Goal: Obtain resource: Download file/media

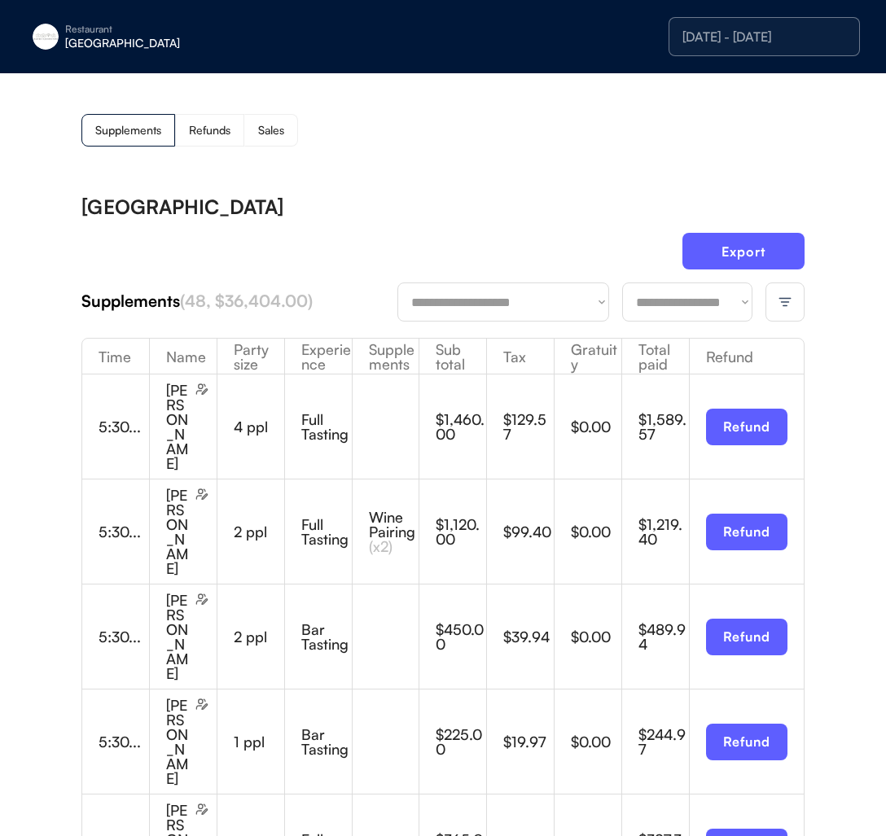
click at [75, 22] on div "Restaurant [GEOGRAPHIC_DATA]" at bounding box center [148, 36] width 244 height 37
click at [111, 112] on div "[PERSON_NAME]" at bounding box center [135, 123] width 179 height 43
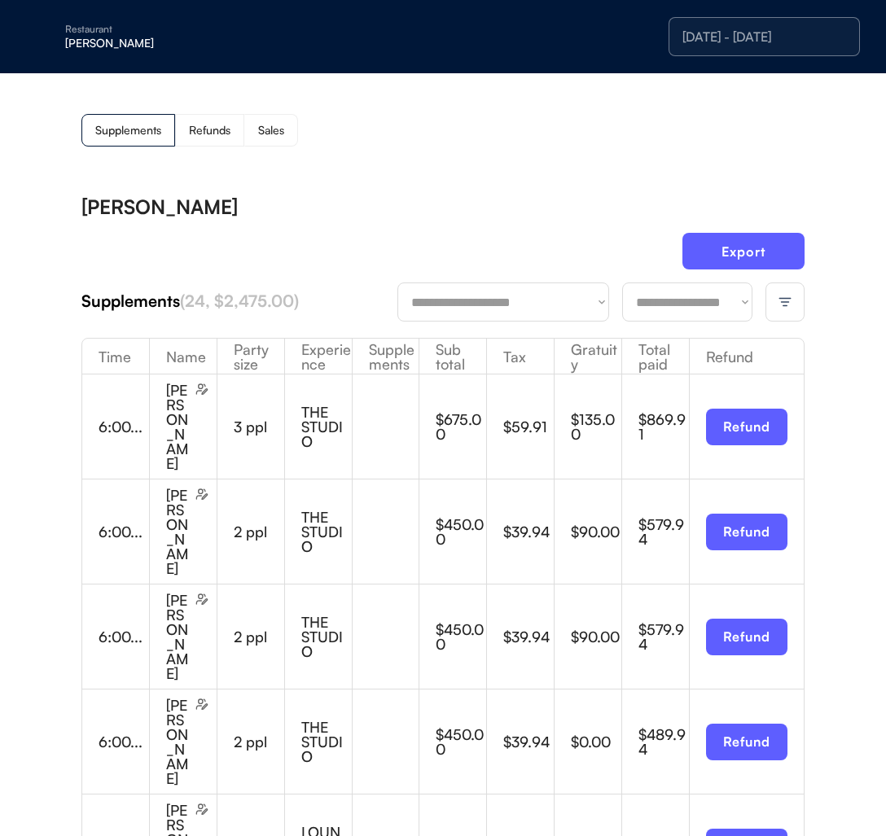
click at [749, 49] on div "[DATE] - [DATE]" at bounding box center [763, 36] width 191 height 39
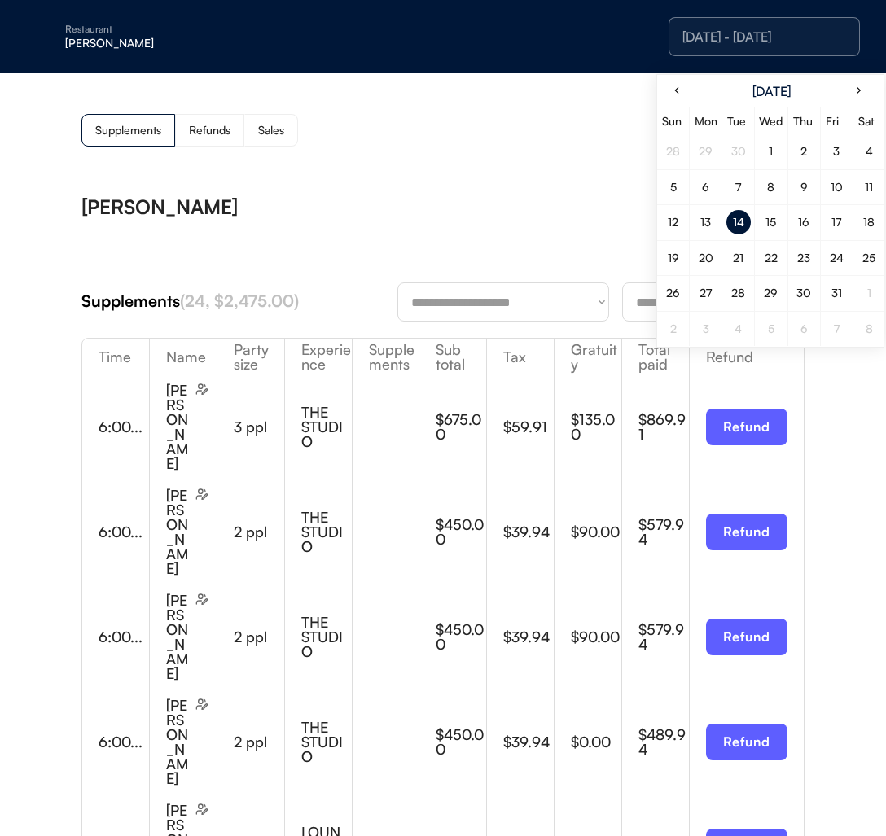
click at [674, 225] on div "12" at bounding box center [673, 222] width 11 height 11
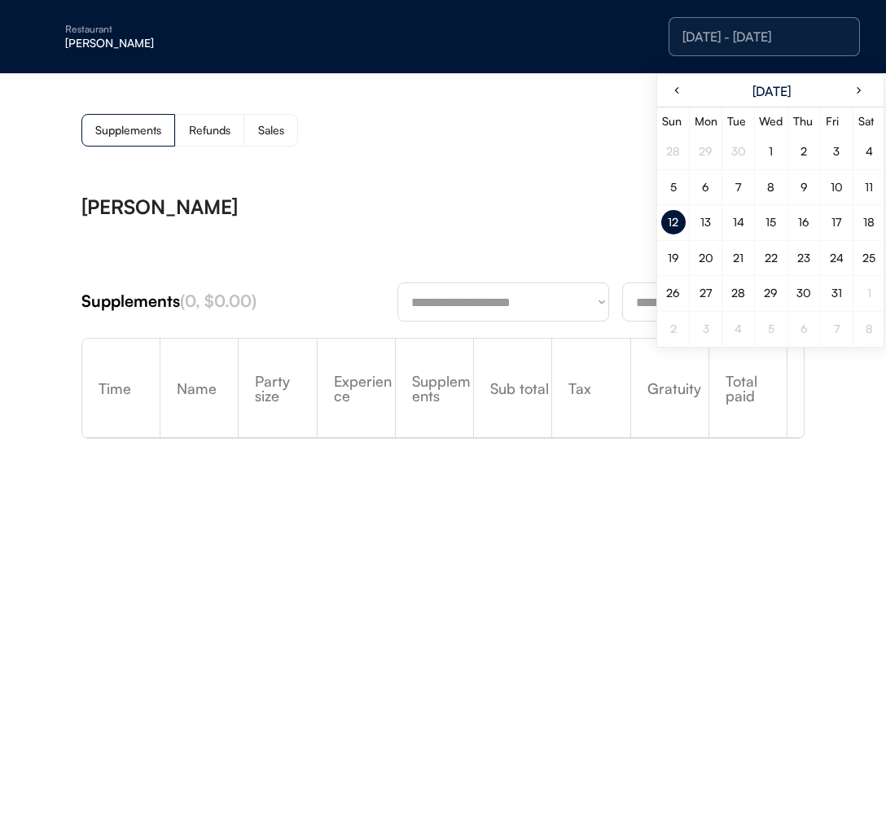
click at [476, 182] on div "**********" at bounding box center [442, 389] width 723 height 416
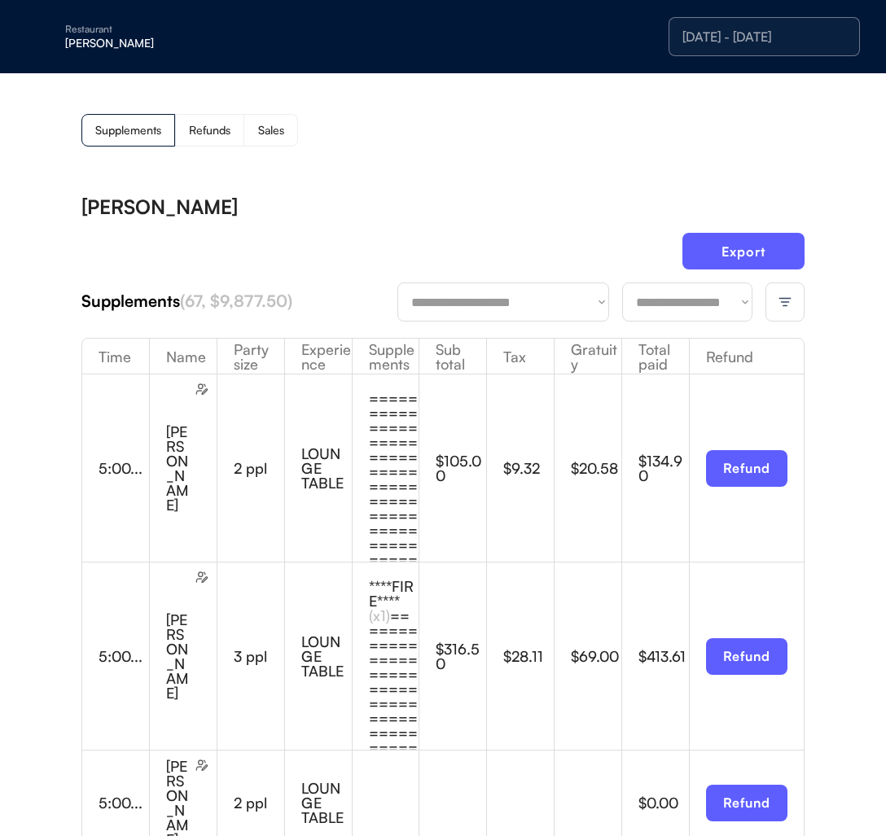
click at [783, 305] on img at bounding box center [785, 302] width 15 height 15
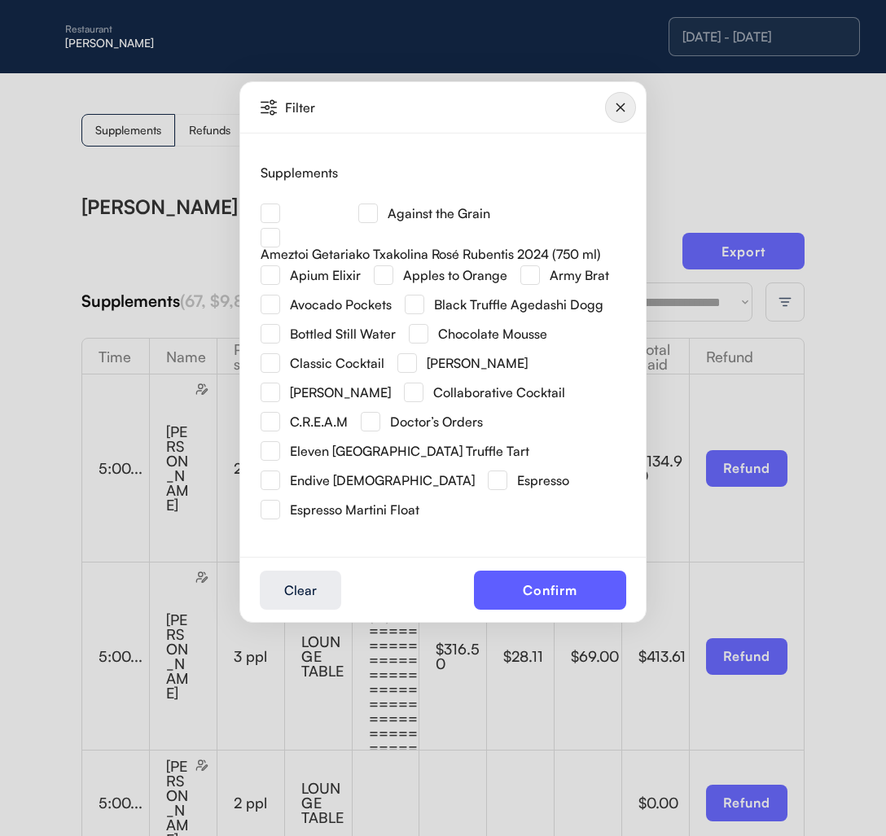
click at [702, 130] on div at bounding box center [443, 418] width 886 height 836
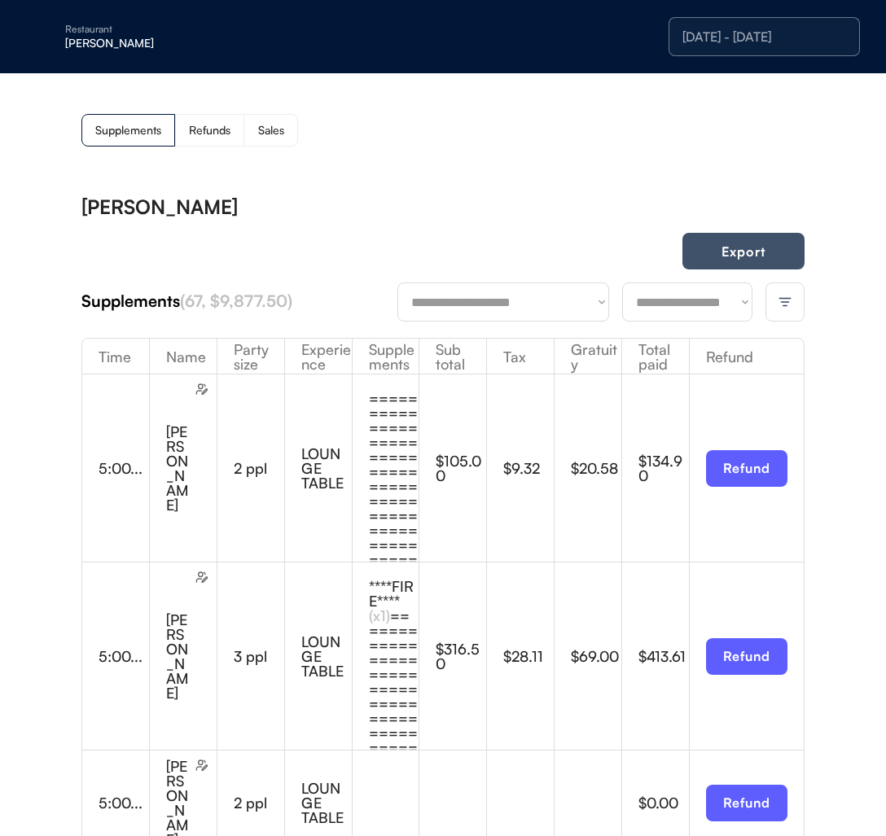
click at [746, 261] on button "Export" at bounding box center [743, 251] width 122 height 37
click at [743, 263] on button "Export" at bounding box center [743, 251] width 122 height 37
drag, startPoint x: 747, startPoint y: 36, endPoint x: 884, endPoint y: 42, distance: 136.9
click at [747, 36] on div "[DATE] - [DATE]" at bounding box center [764, 36] width 164 height 13
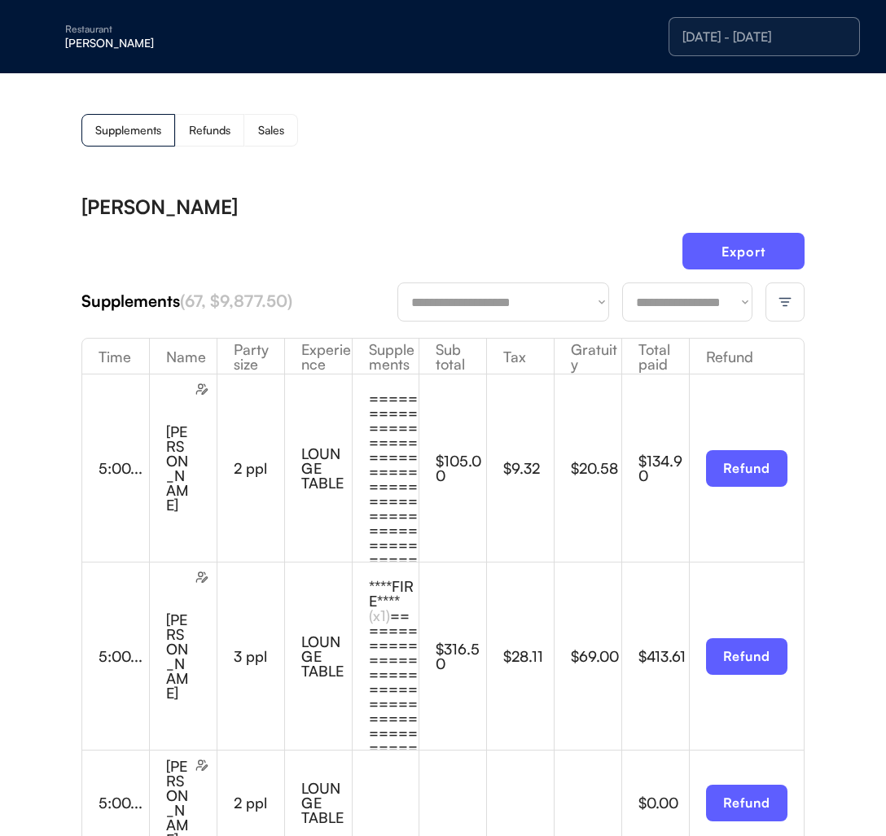
click at [738, 42] on div "[DATE] - [DATE]" at bounding box center [764, 36] width 164 height 13
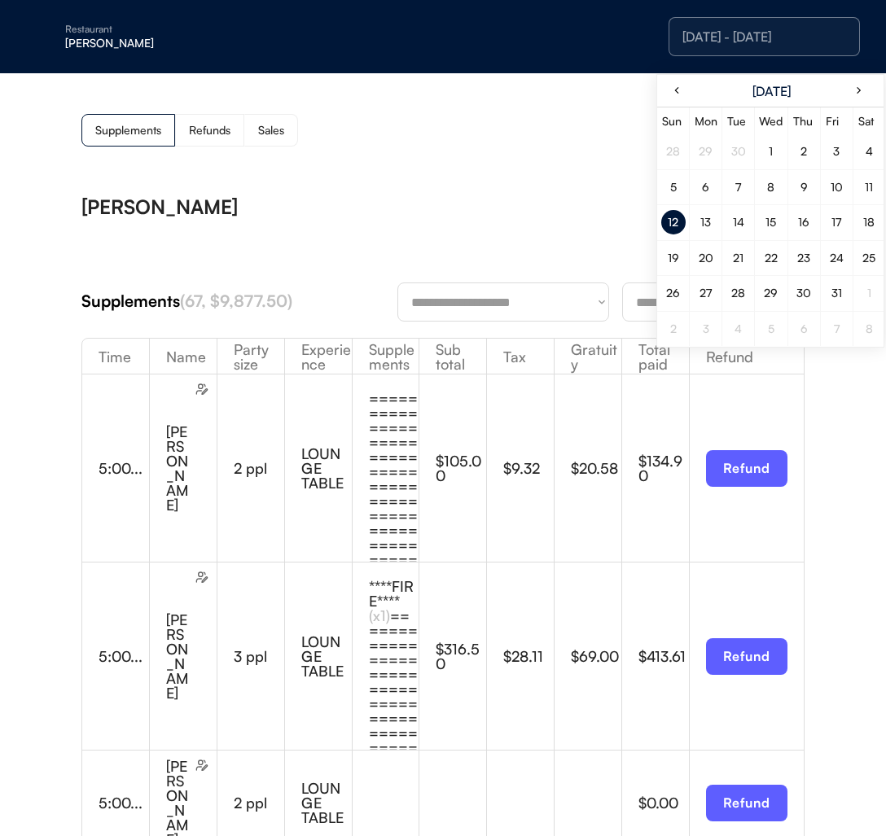
click at [741, 224] on div "14" at bounding box center [738, 222] width 11 height 11
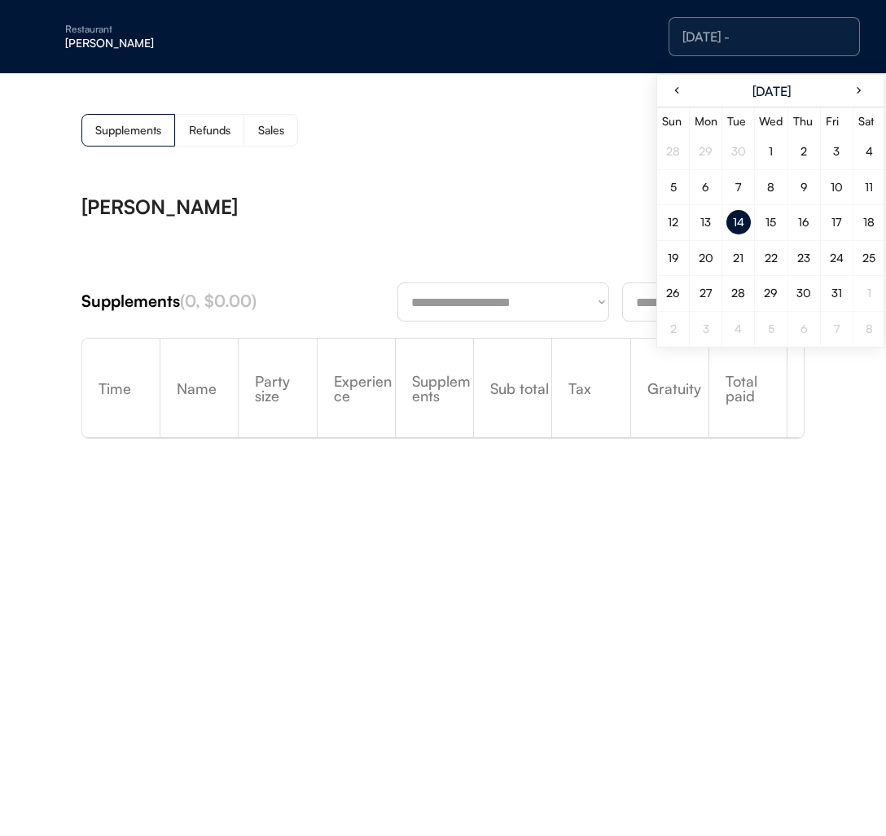
click at [876, 223] on div "18" at bounding box center [869, 222] width 24 height 24
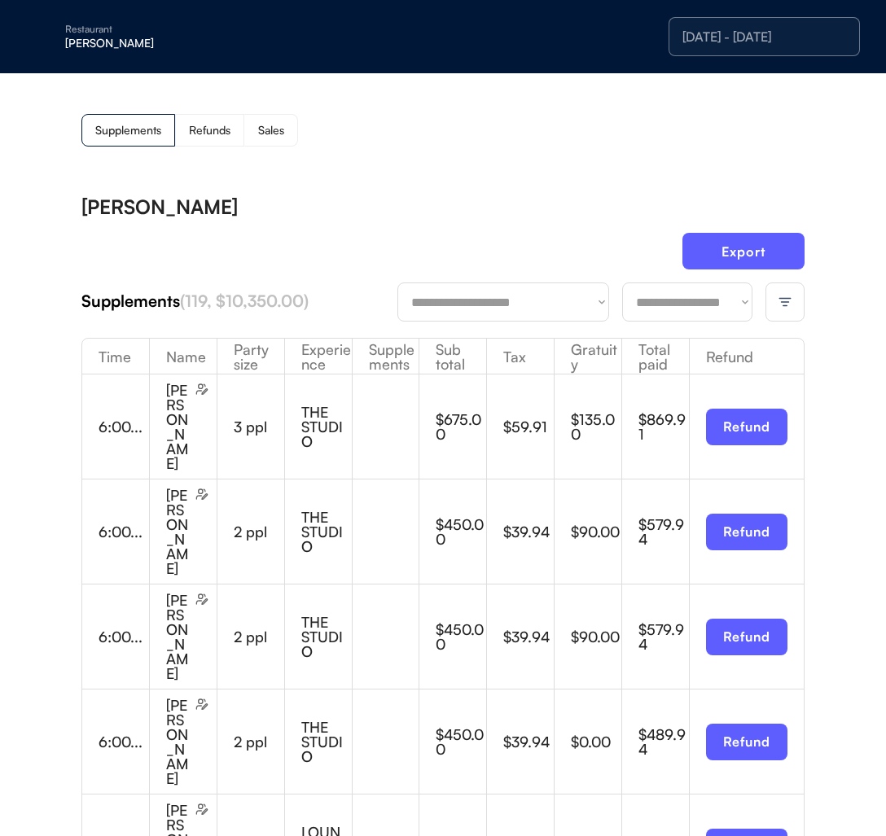
click at [742, 36] on div "[DATE] - [DATE]" at bounding box center [764, 36] width 164 height 13
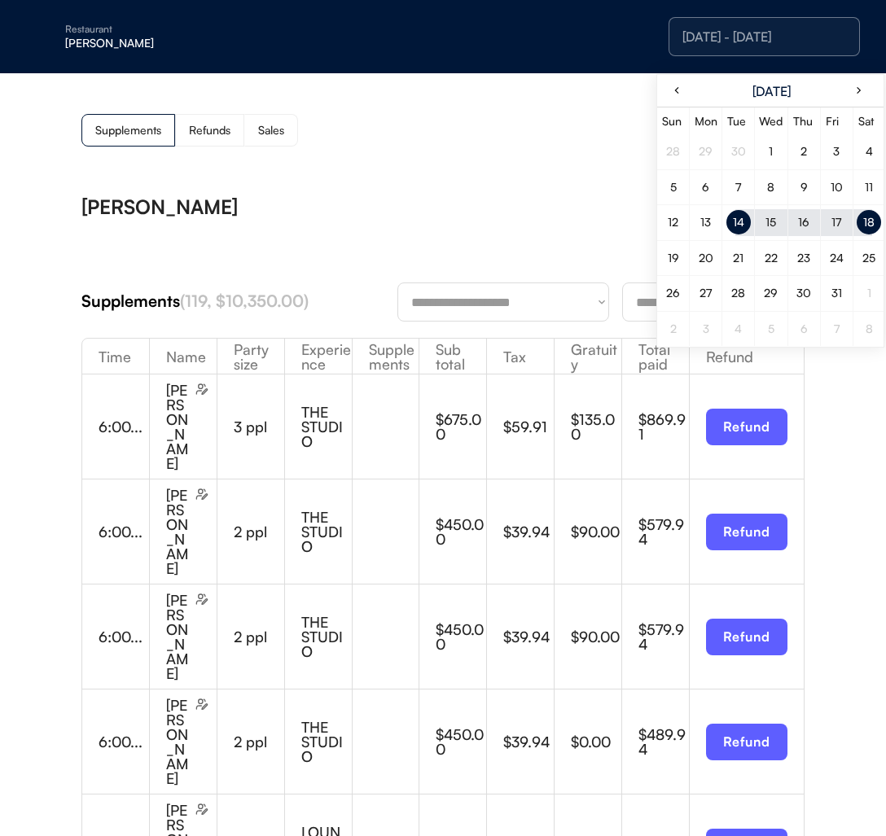
drag, startPoint x: 415, startPoint y: 191, endPoint x: 587, endPoint y: 221, distance: 174.4
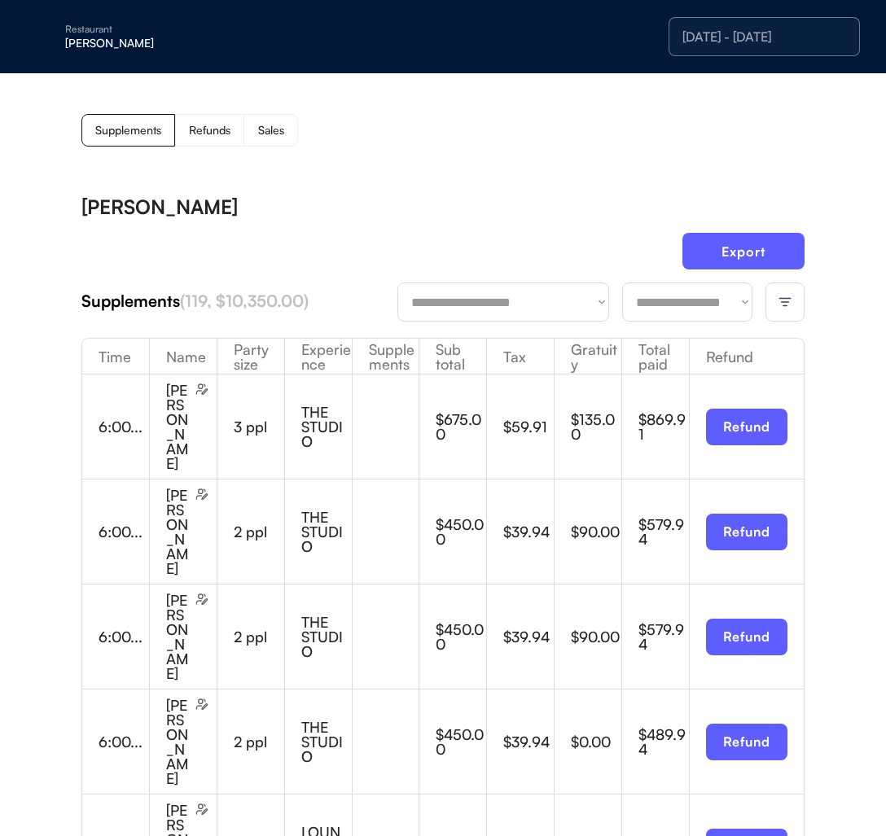
click at [785, 292] on div at bounding box center [784, 302] width 39 height 39
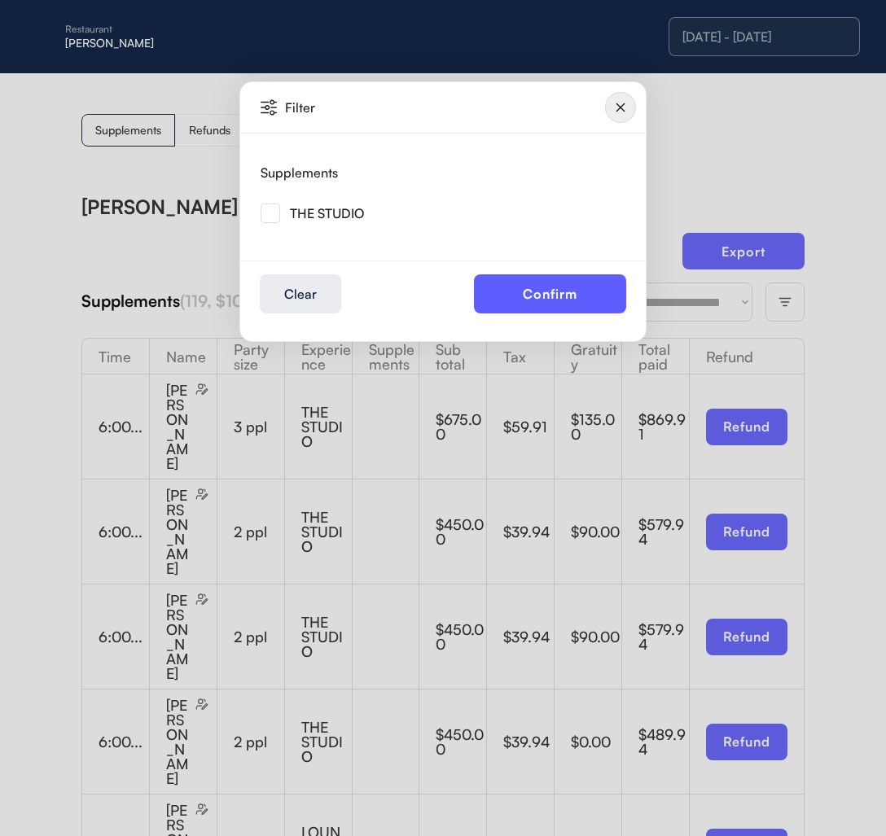
click at [613, 107] on img at bounding box center [620, 107] width 31 height 31
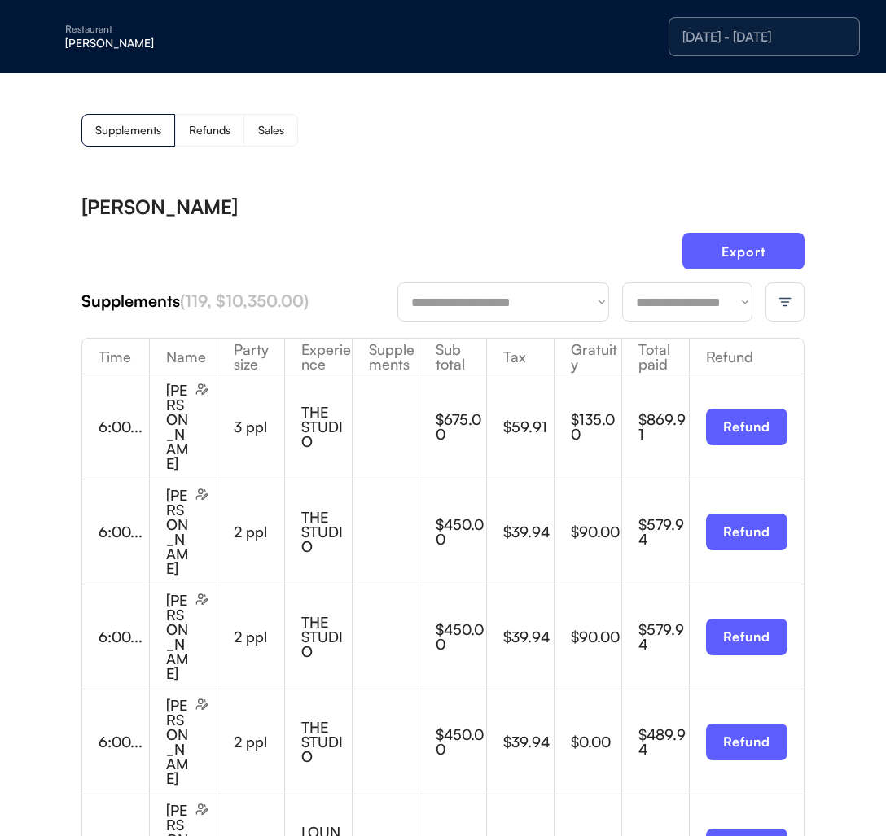
click at [761, 37] on div "[DATE] - [DATE]" at bounding box center [764, 36] width 164 height 13
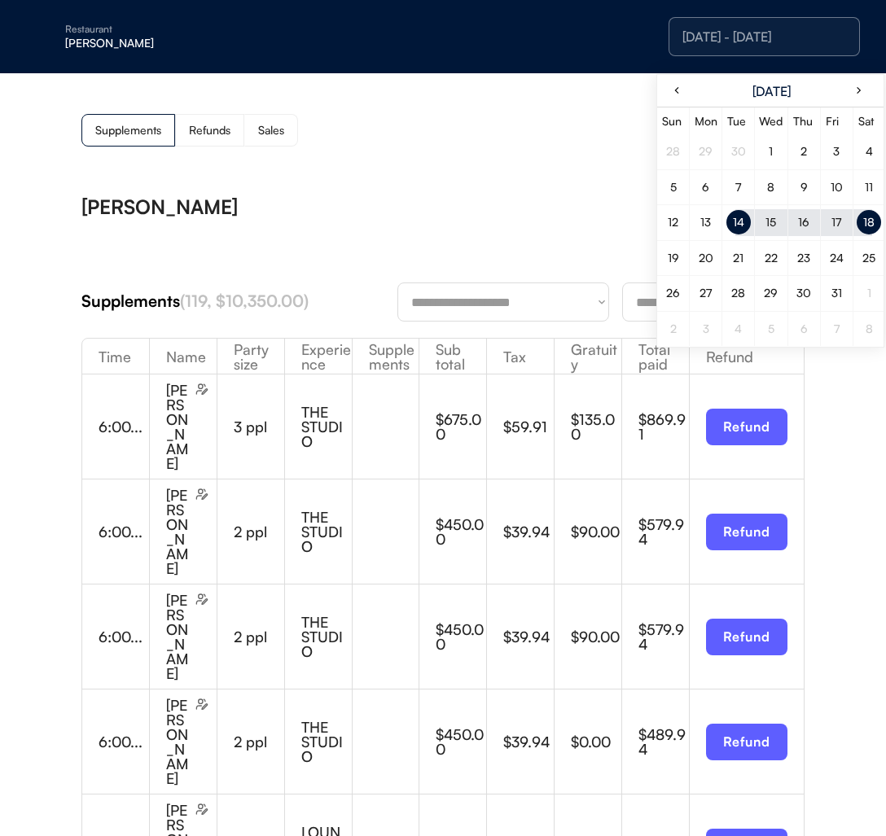
drag, startPoint x: 730, startPoint y: 220, endPoint x: 736, endPoint y: 247, distance: 27.5
click at [730, 220] on div "14" at bounding box center [738, 222] width 24 height 24
click at [830, 268] on div "24" at bounding box center [836, 258] width 24 height 24
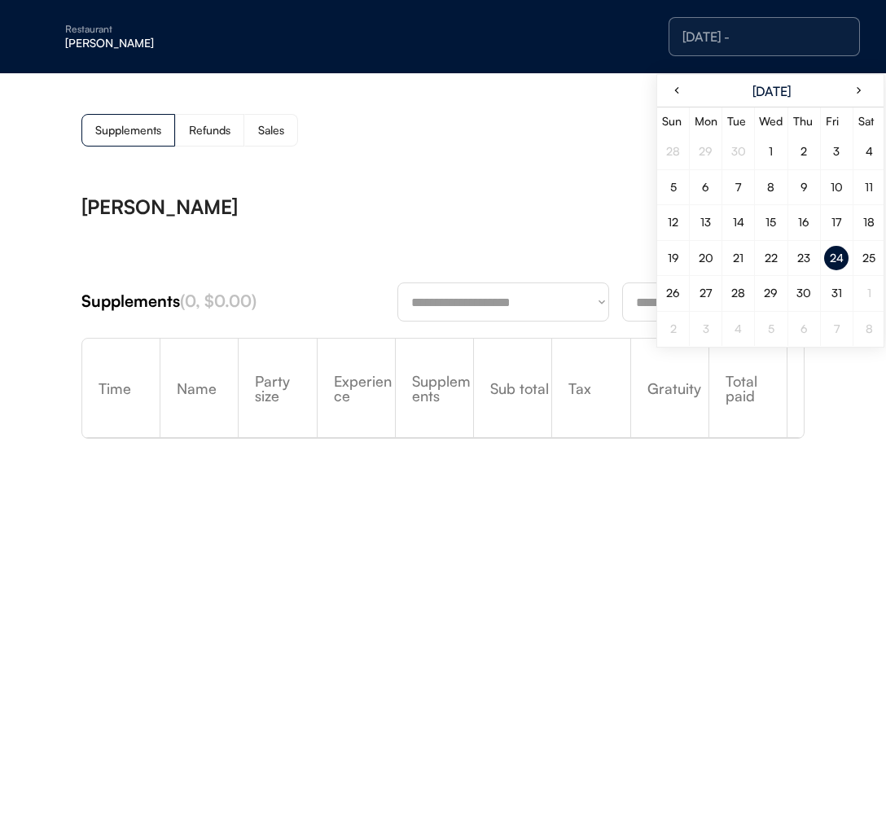
click at [729, 217] on div "14" at bounding box center [738, 222] width 24 height 24
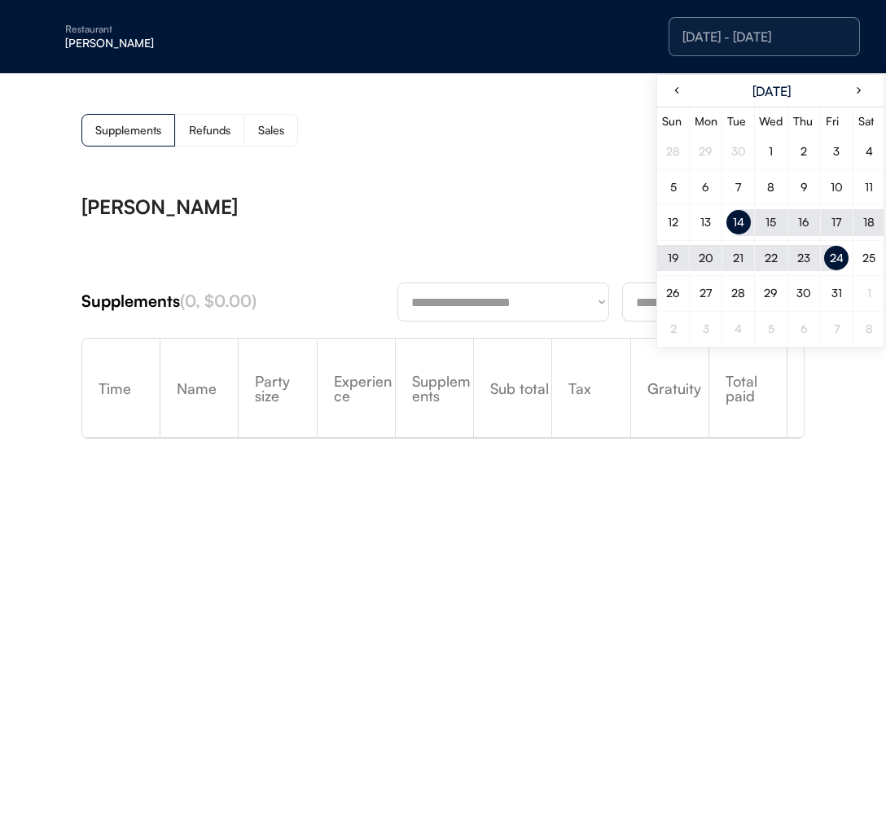
click at [284, 200] on div "[PERSON_NAME]" at bounding box center [442, 207] width 723 height 20
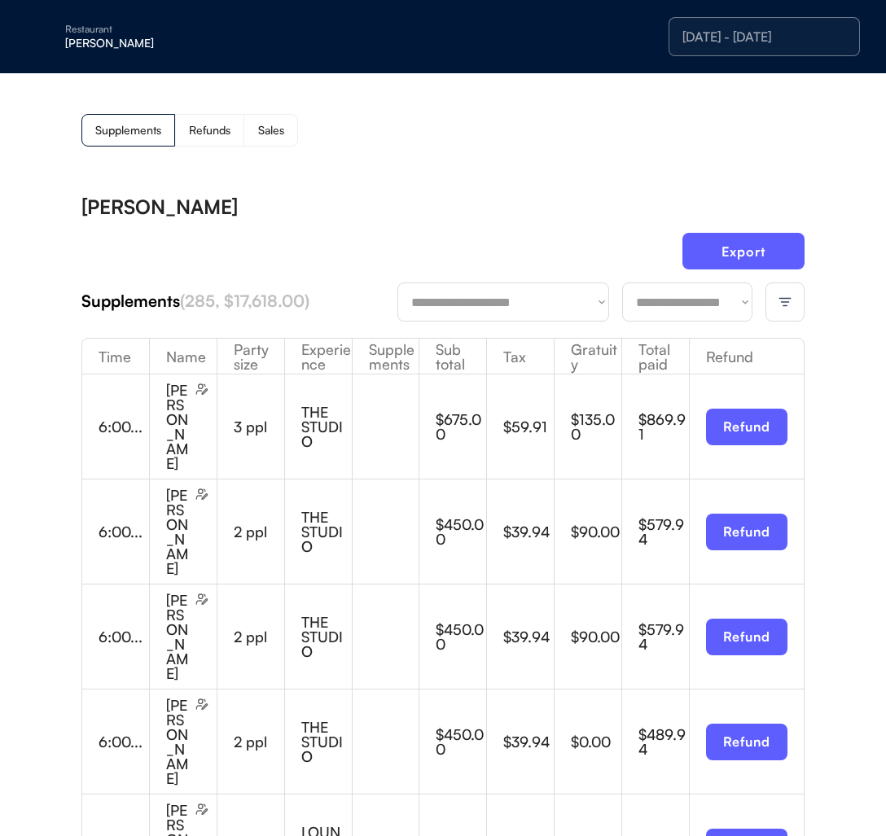
click at [795, 282] on div "Export" at bounding box center [442, 258] width 723 height 50
click at [795, 296] on div at bounding box center [784, 302] width 39 height 39
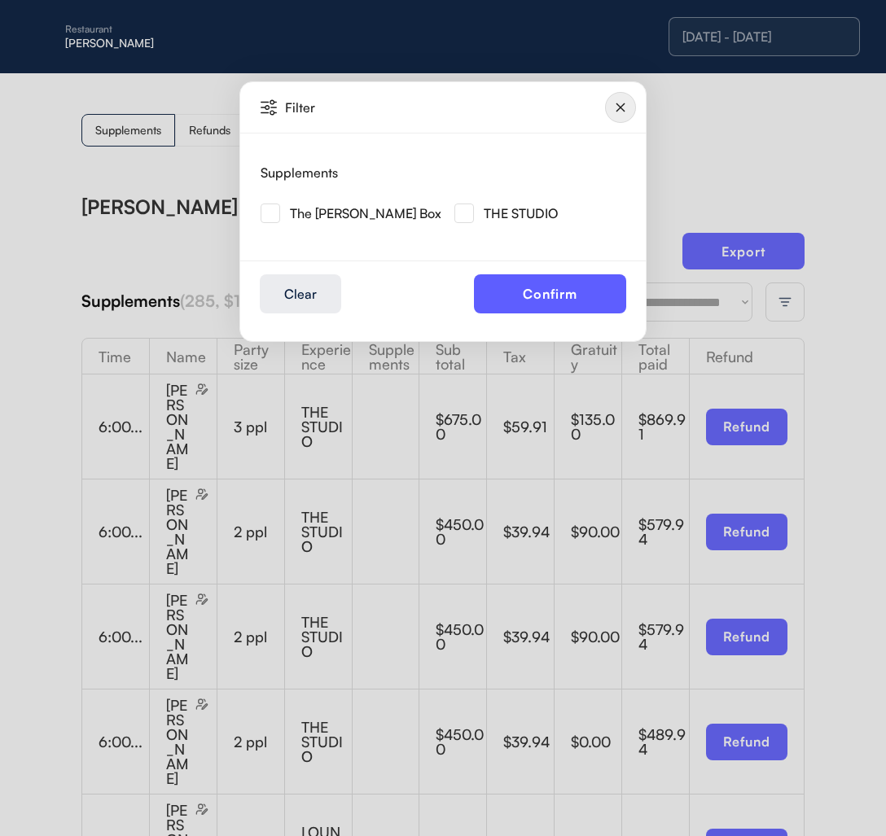
click at [332, 211] on div "The [PERSON_NAME] Box" at bounding box center [365, 213] width 151 height 13
click at [274, 213] on img at bounding box center [271, 214] width 20 height 20
click at [492, 288] on button "Confirm" at bounding box center [550, 293] width 152 height 39
